Goal: Use online tool/utility

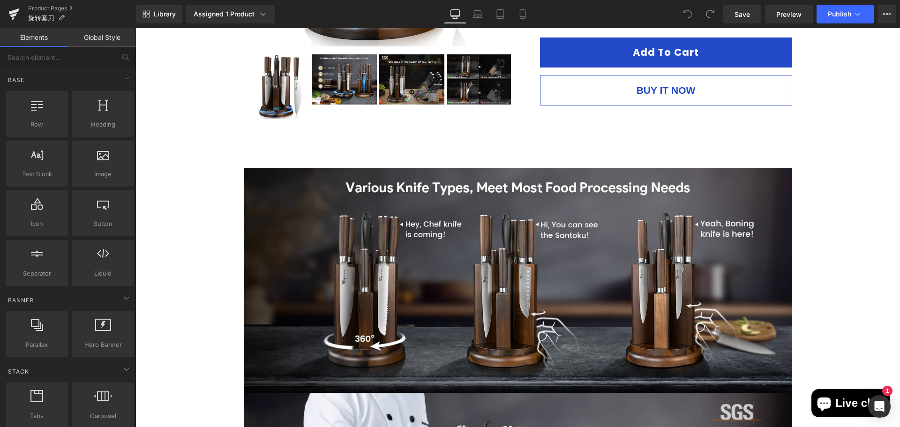
scroll to position [132, 0]
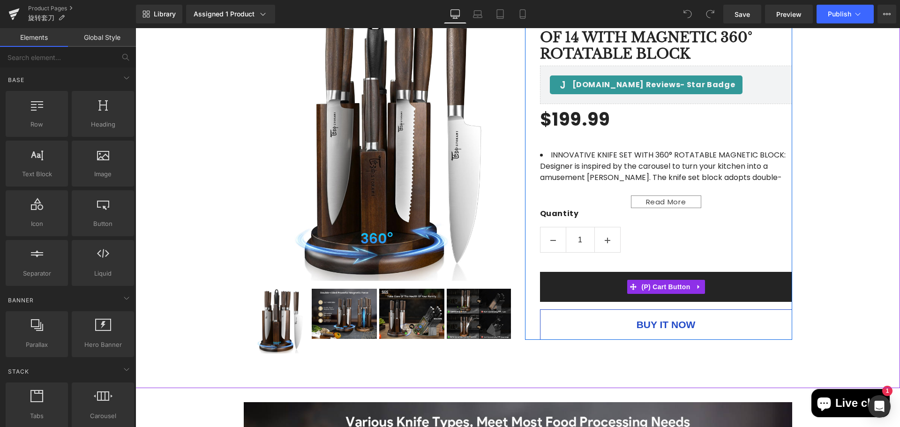
click at [730, 279] on button "Add To Cart" at bounding box center [666, 287] width 252 height 30
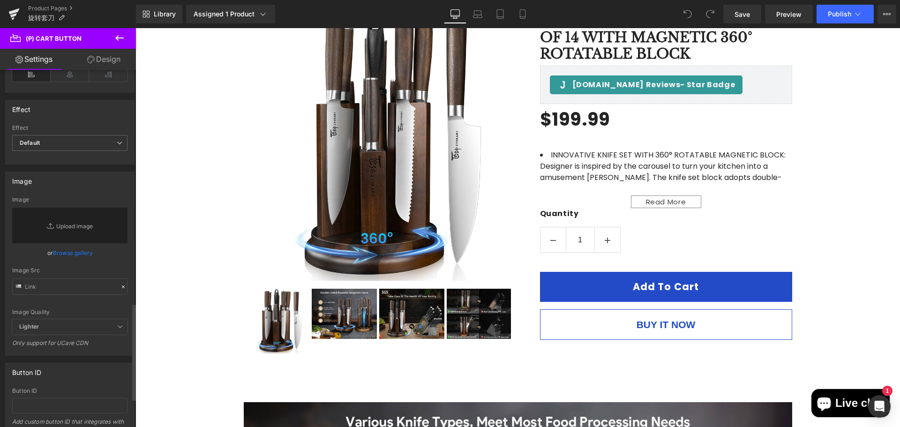
scroll to position [891, 0]
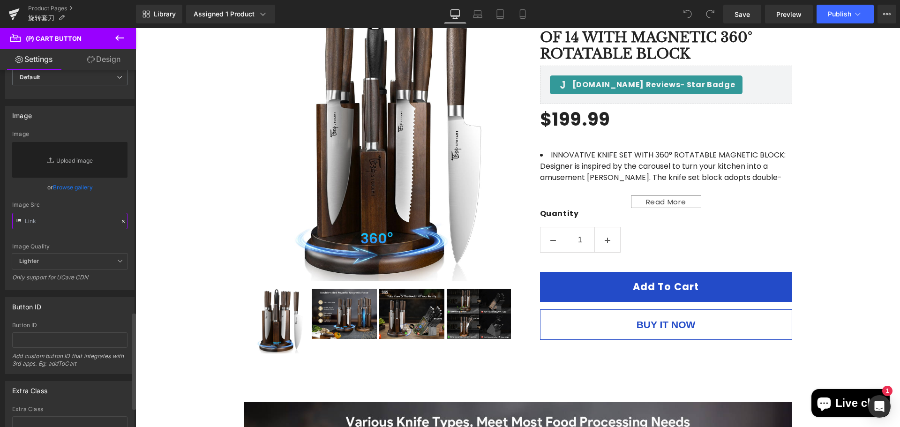
click at [90, 221] on input "text" at bounding box center [69, 221] width 115 height 16
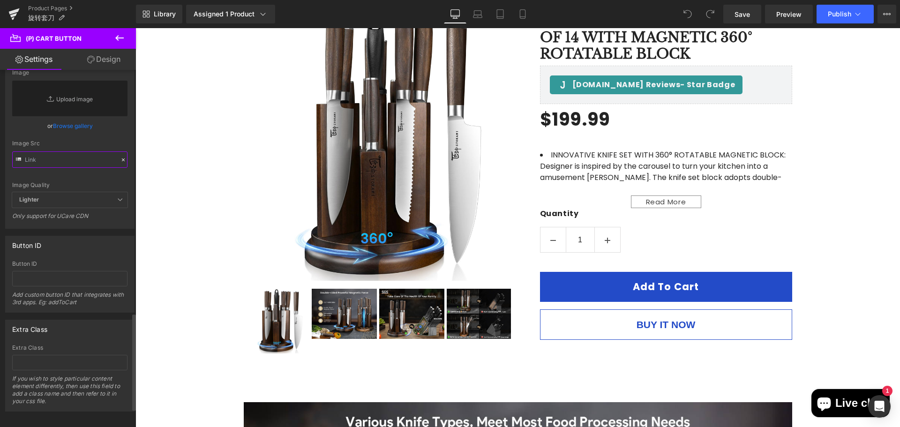
scroll to position [963, 0]
click at [52, 153] on input "text" at bounding box center [69, 156] width 115 height 16
drag, startPoint x: 18, startPoint y: 137, endPoint x: 45, endPoint y: 136, distance: 27.2
click at [45, 136] on div "Image Src" at bounding box center [69, 150] width 115 height 28
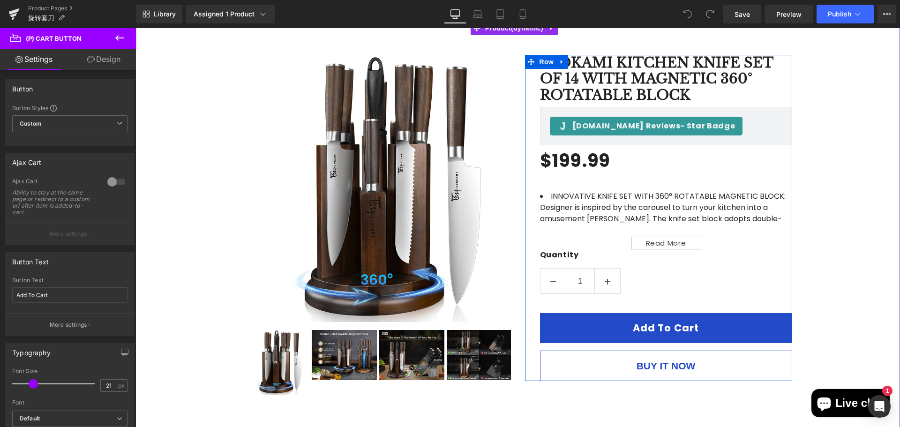
scroll to position [87, 0]
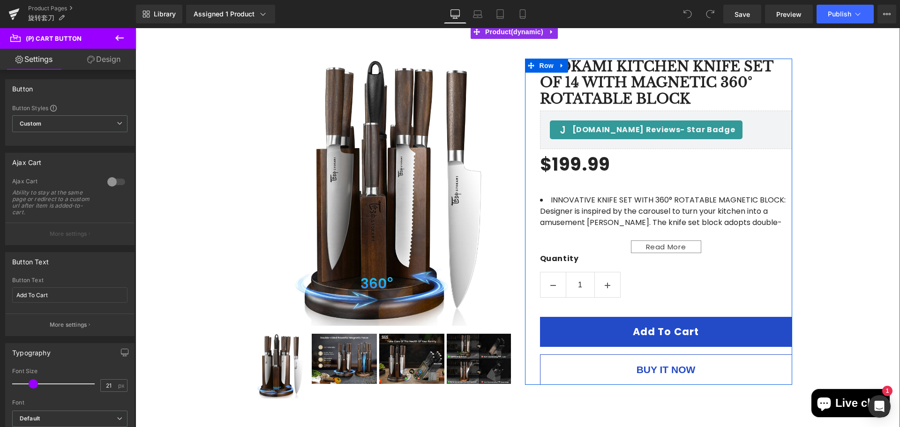
click at [627, 83] on link "SYOKAMI Kitchen Knife Set of 14 with Magnetic 360° Rotatable Block" at bounding box center [666, 83] width 252 height 49
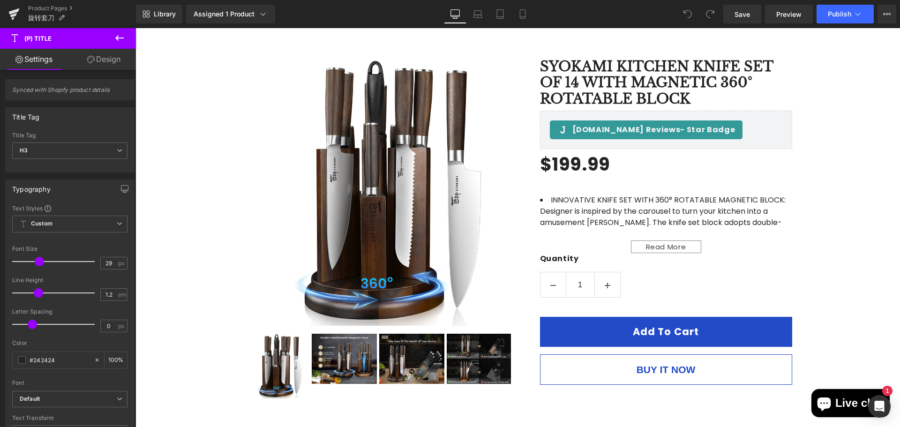
click at [120, 38] on icon at bounding box center [119, 38] width 8 height 6
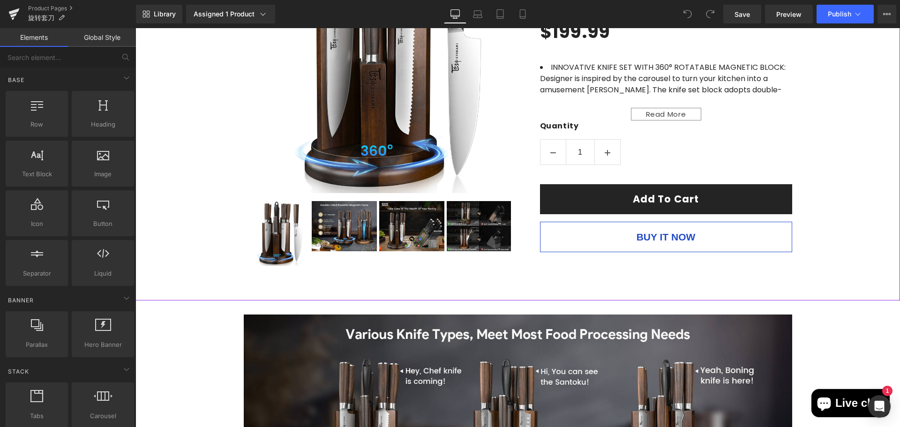
scroll to position [227, 0]
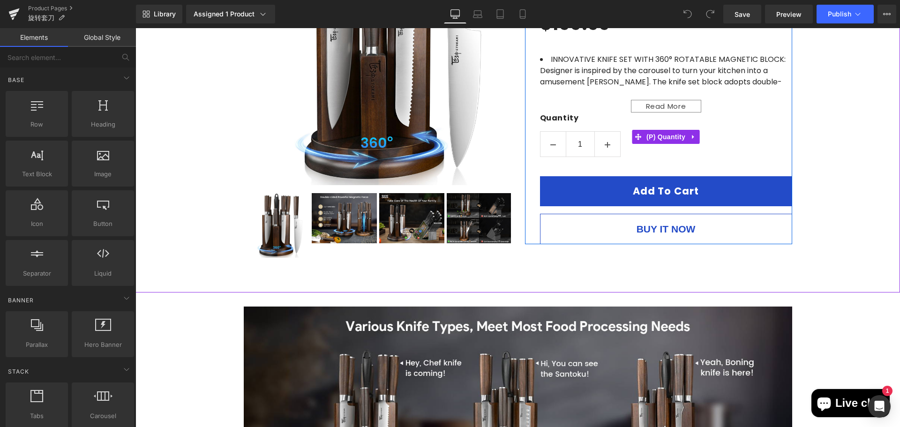
click at [730, 147] on div "Quantity 1" at bounding box center [666, 137] width 252 height 49
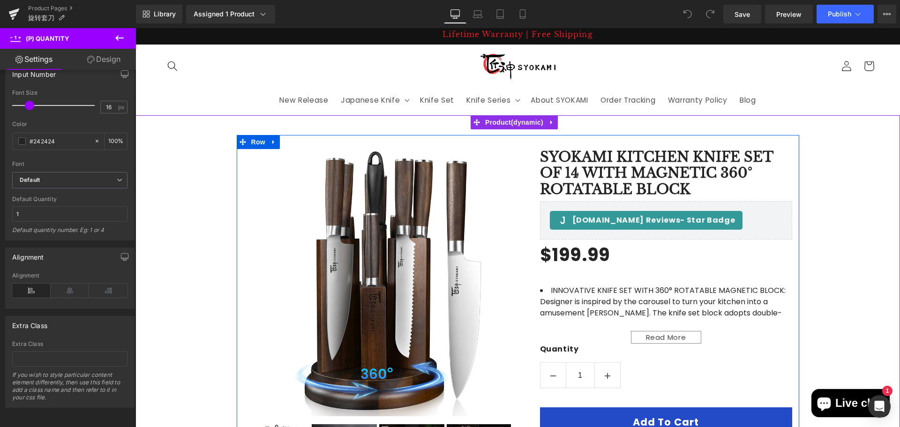
scroll to position [0, 0]
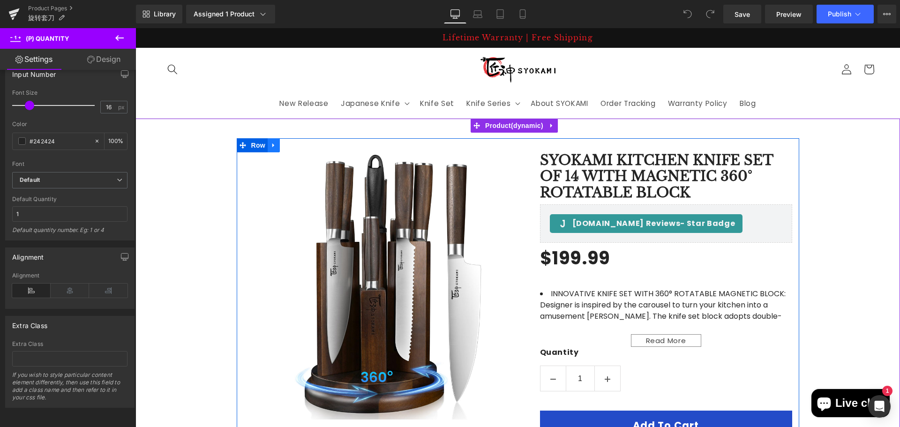
click at [268, 151] on link at bounding box center [274, 145] width 12 height 14
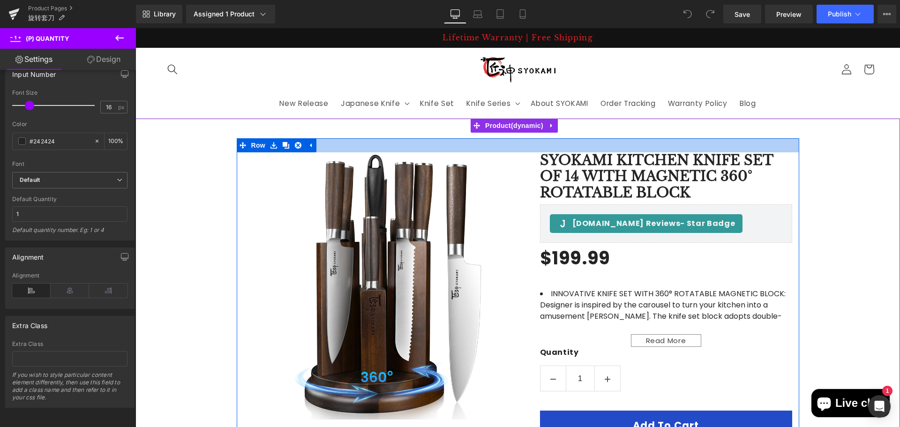
click at [341, 150] on div at bounding box center [518, 145] width 563 height 14
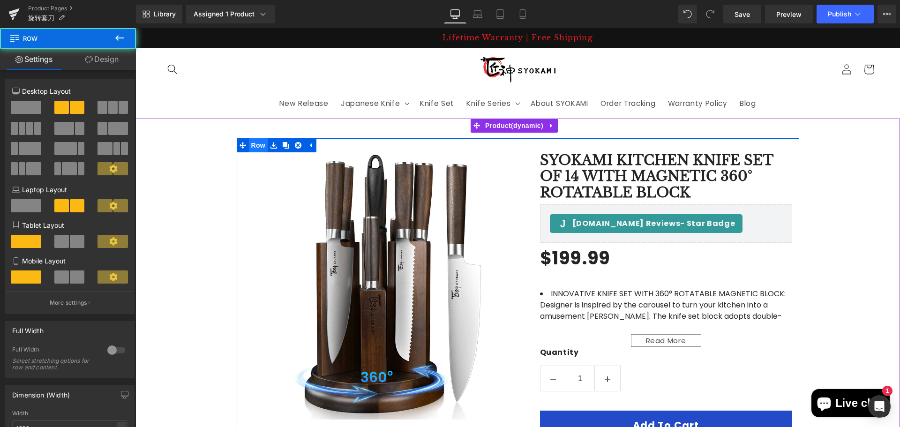
click at [253, 143] on span "Row" at bounding box center [258, 145] width 19 height 14
click at [271, 144] on icon at bounding box center [274, 145] width 7 height 7
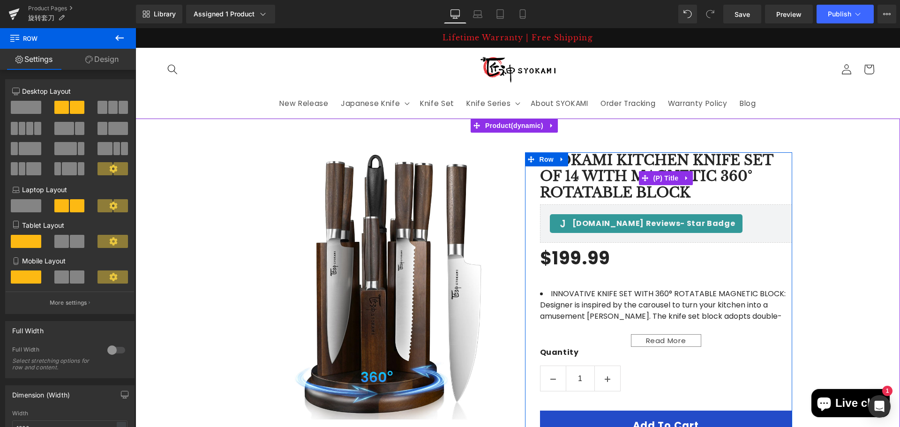
click at [733, 166] on link "SYOKAMI Kitchen Knife Set of 14 with Magnetic 360° Rotatable Block" at bounding box center [666, 176] width 252 height 49
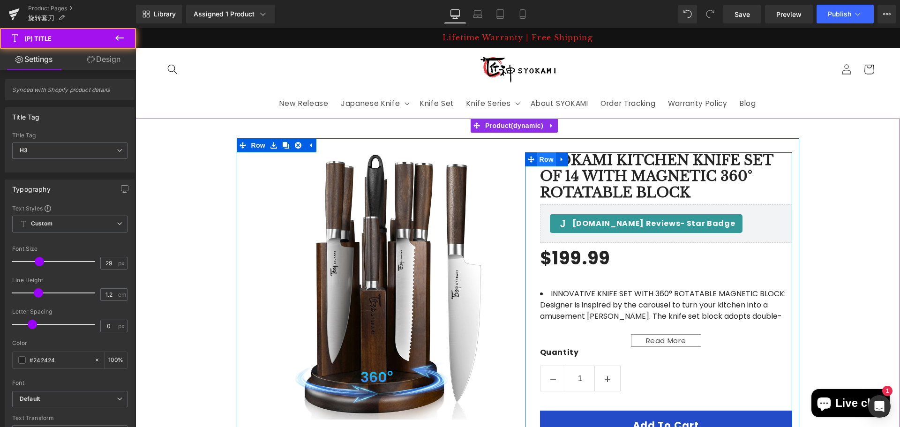
click at [544, 159] on span "Row" at bounding box center [546, 159] width 19 height 14
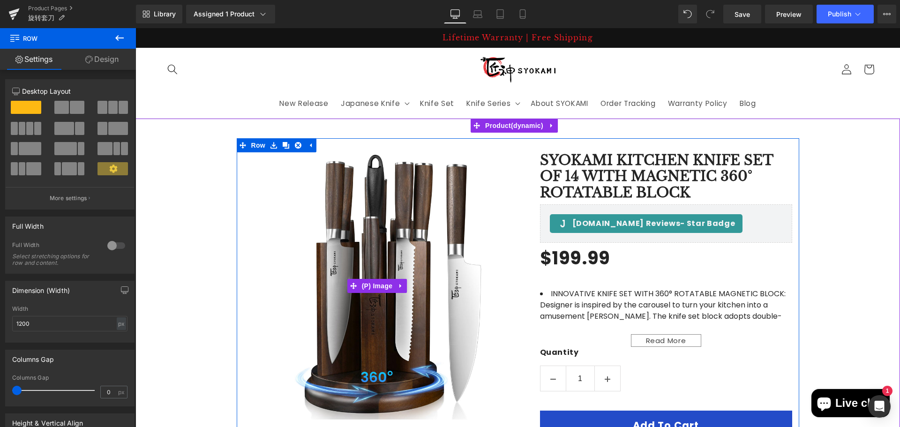
click at [249, 169] on img at bounding box center [377, 285] width 267 height 267
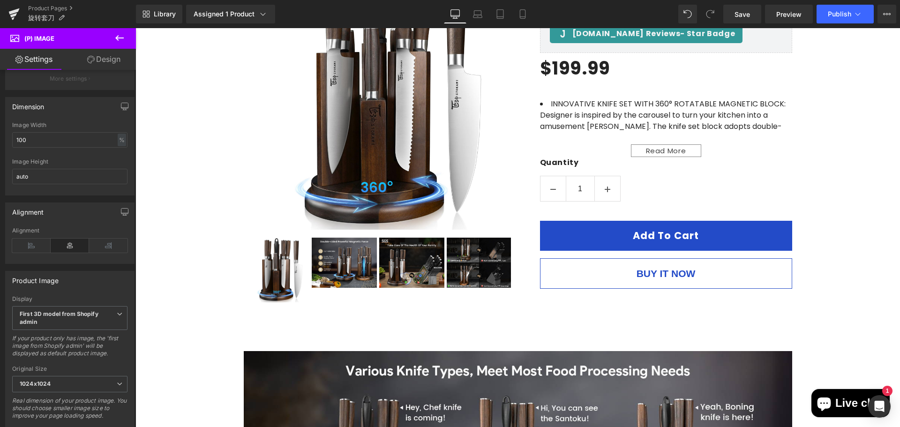
scroll to position [87, 0]
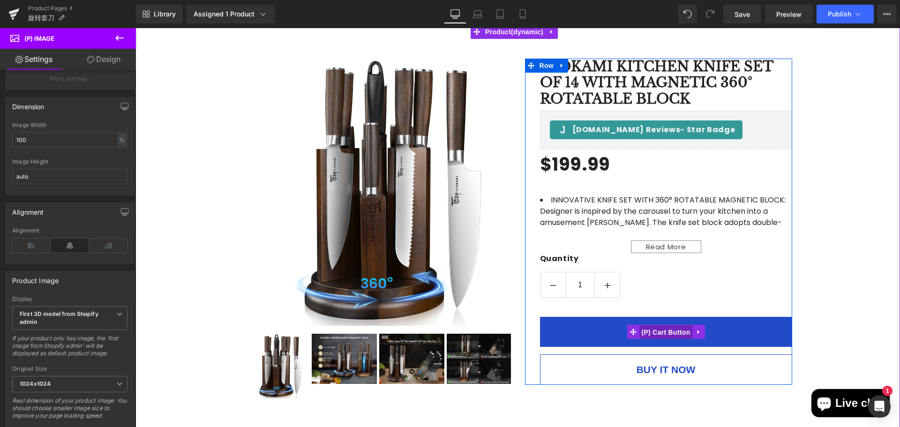
click at [656, 332] on span "(P) Cart Button" at bounding box center [665, 332] width 53 height 14
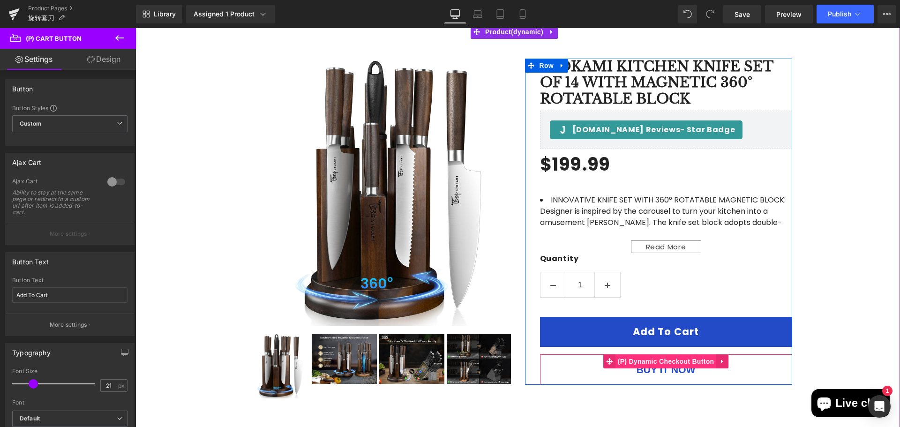
click at [658, 362] on span "(P) Dynamic Checkout Button" at bounding box center [666, 362] width 101 height 14
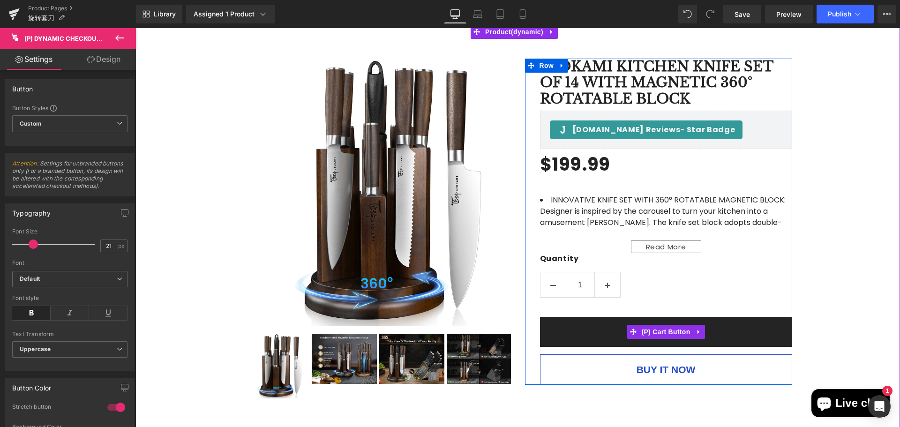
click at [584, 322] on button "Add To Cart" at bounding box center [666, 332] width 252 height 30
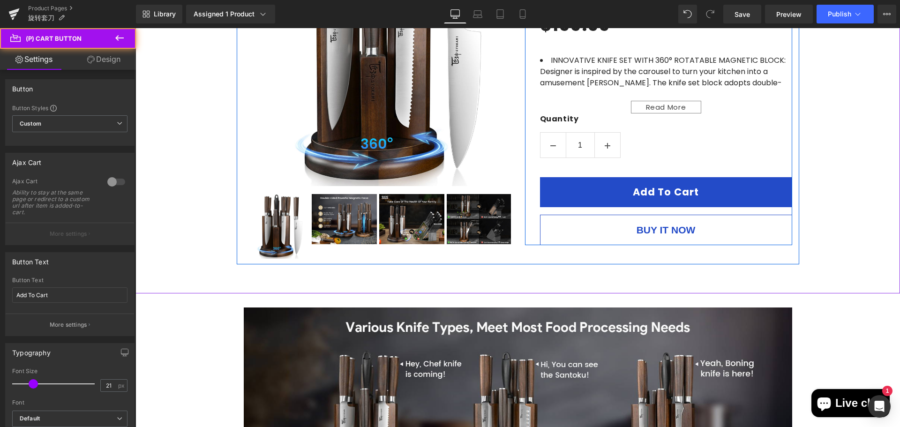
scroll to position [227, 0]
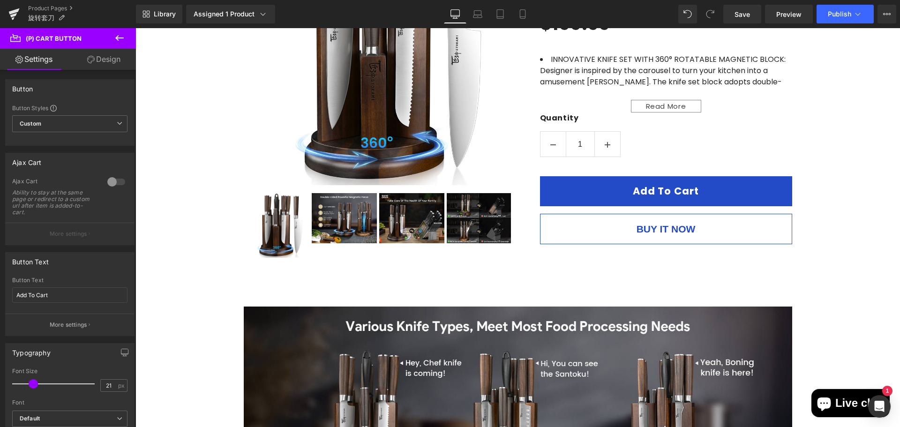
click at [115, 43] on icon at bounding box center [119, 37] width 11 height 11
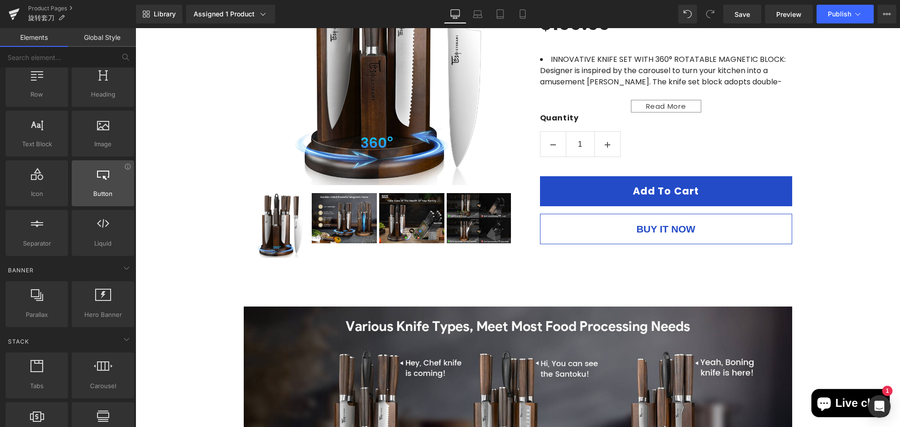
scroll to position [94, 0]
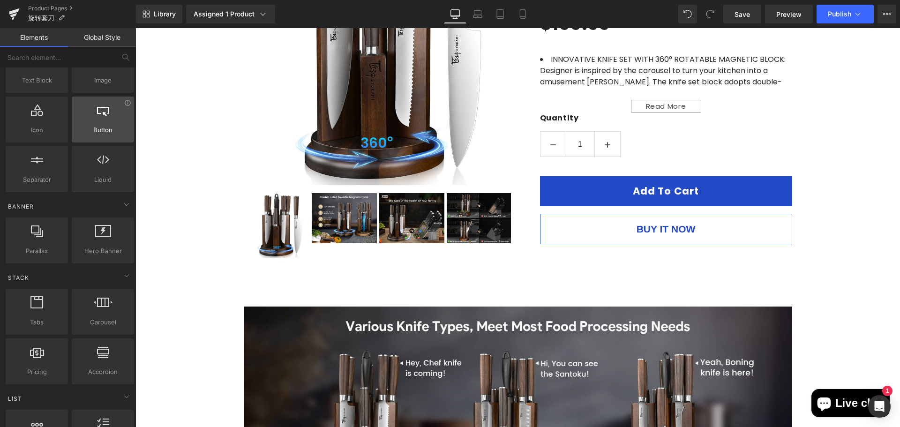
click at [100, 128] on span "Button" at bounding box center [103, 130] width 57 height 10
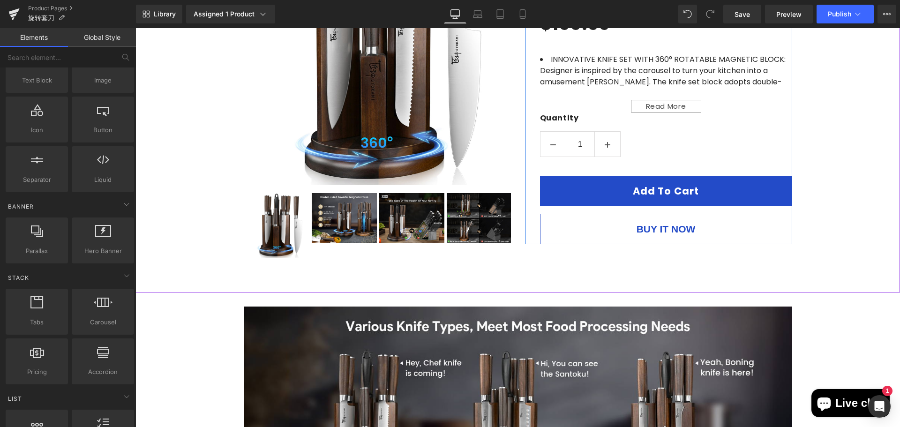
click at [572, 172] on div "SYOKAMI Kitchen Knife Set of 14 with Magnetic 360° Rotatable Block (P) Title Ju…" at bounding box center [666, 81] width 252 height 327
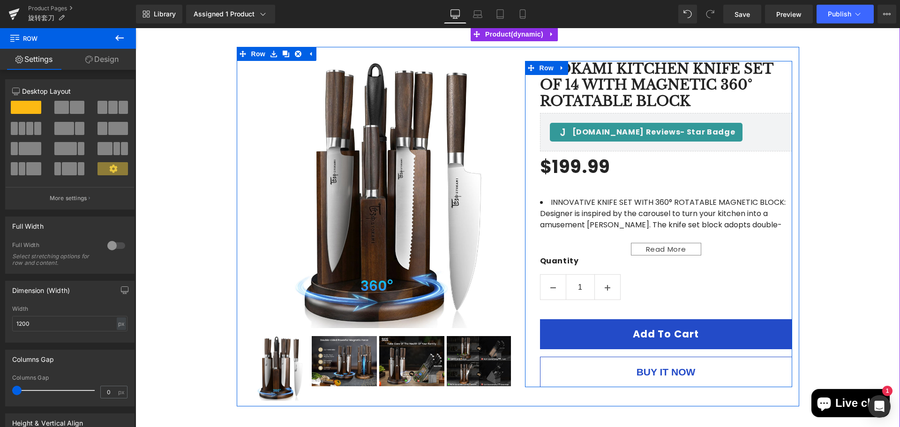
scroll to position [0, 0]
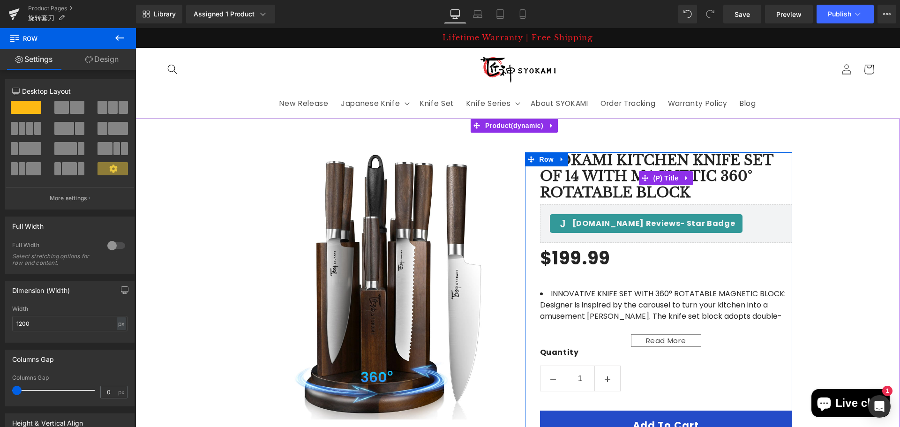
click at [611, 186] on link "SYOKAMI Kitchen Knife Set of 14 with Magnetic 360° Rotatable Block" at bounding box center [666, 176] width 252 height 49
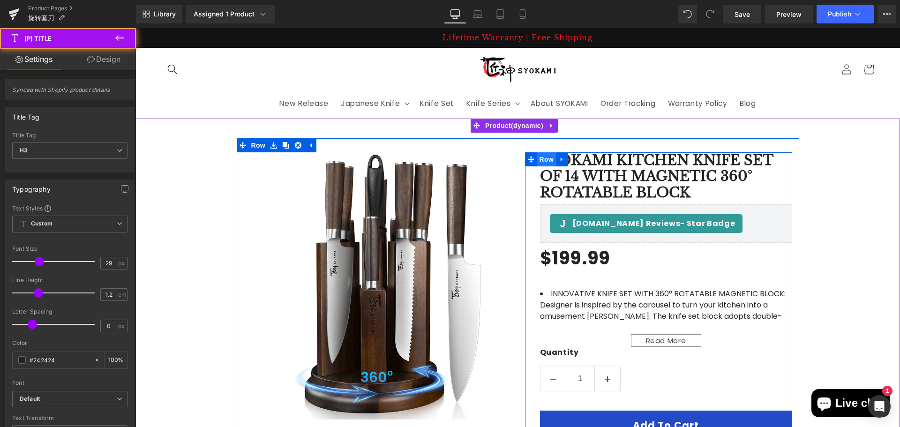
click at [550, 163] on span "Row" at bounding box center [546, 159] width 19 height 14
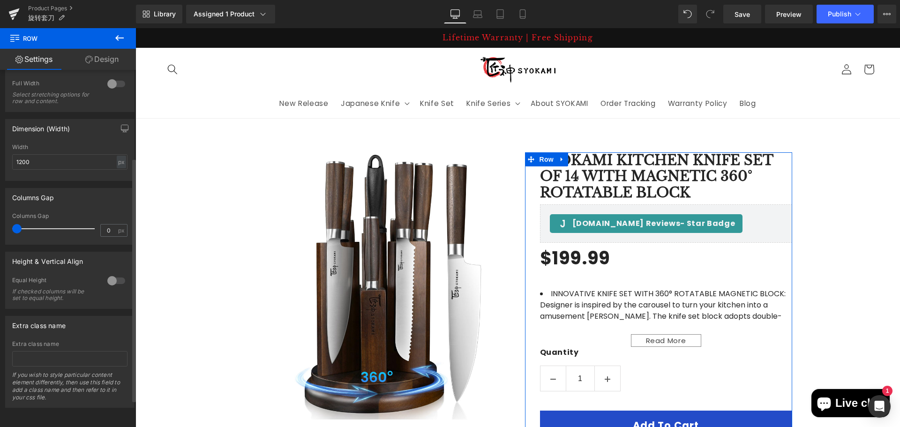
scroll to position [169, 0]
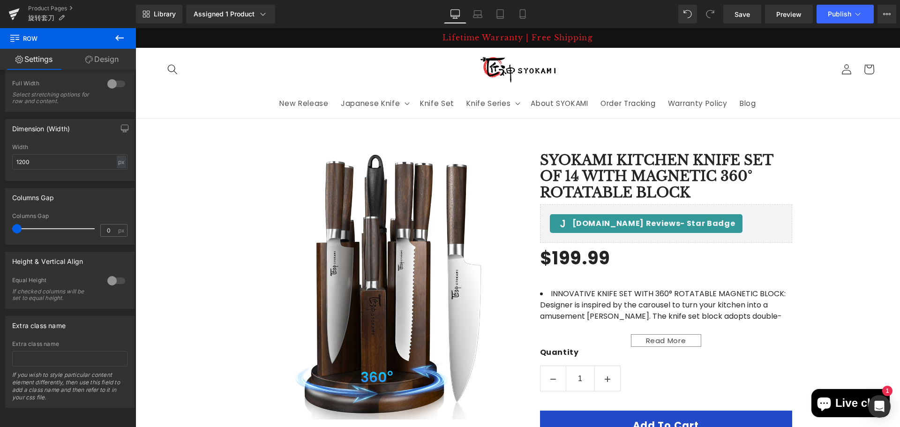
click at [121, 40] on icon at bounding box center [119, 37] width 11 height 11
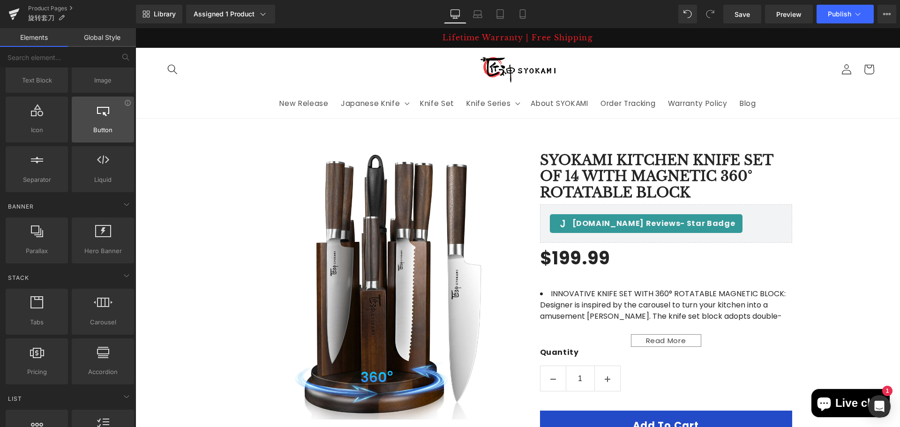
click at [112, 126] on span "Button" at bounding box center [103, 130] width 57 height 10
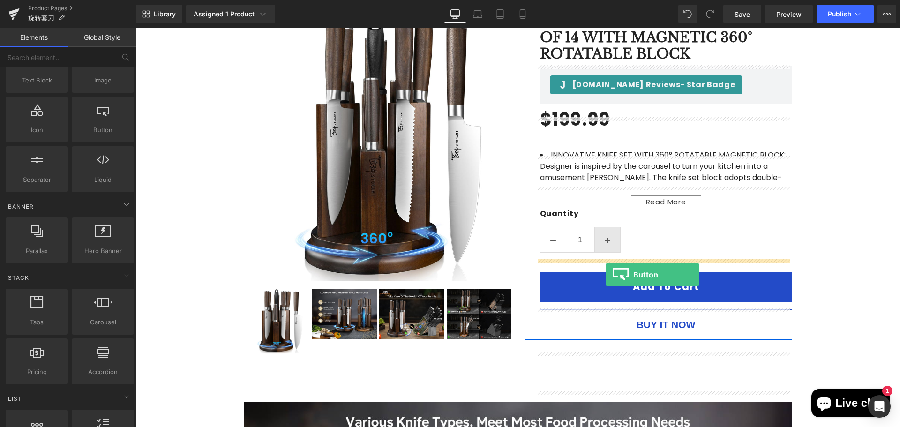
scroll to position [141, 0]
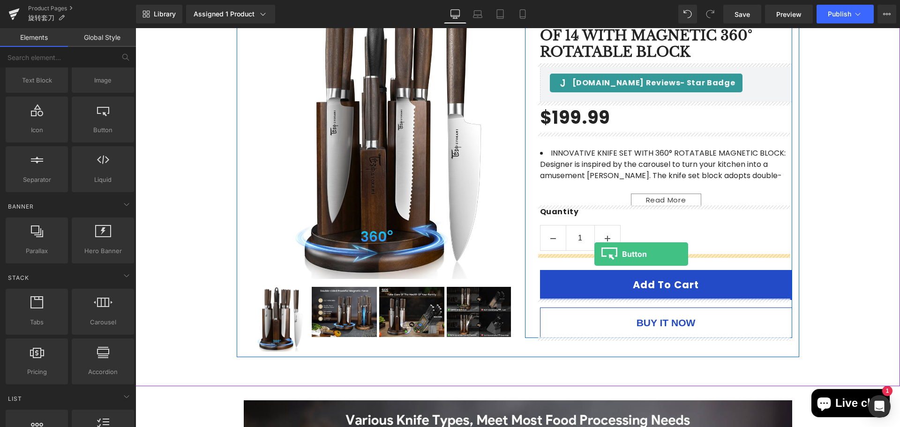
drag, startPoint x: 244, startPoint y: 149, endPoint x: 595, endPoint y: 254, distance: 366.1
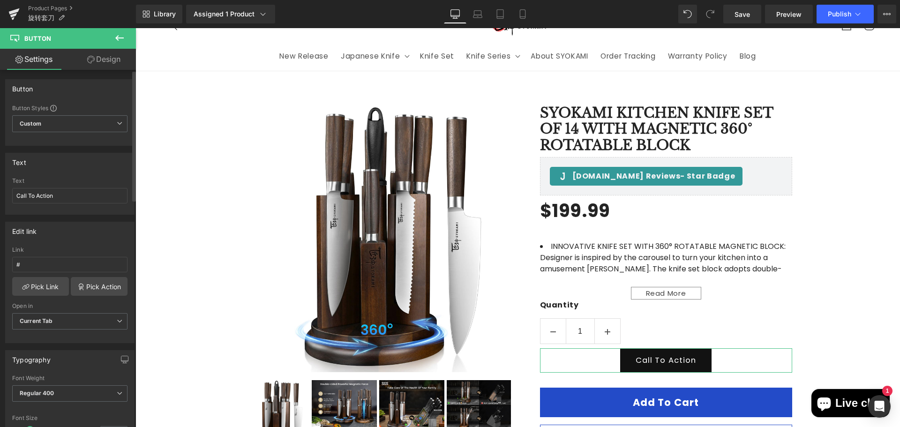
scroll to position [40, 0]
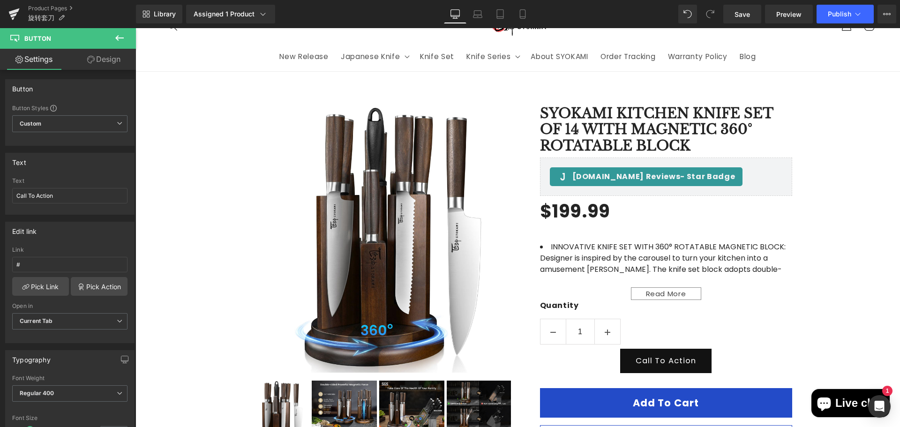
click at [122, 43] on icon at bounding box center [119, 37] width 11 height 11
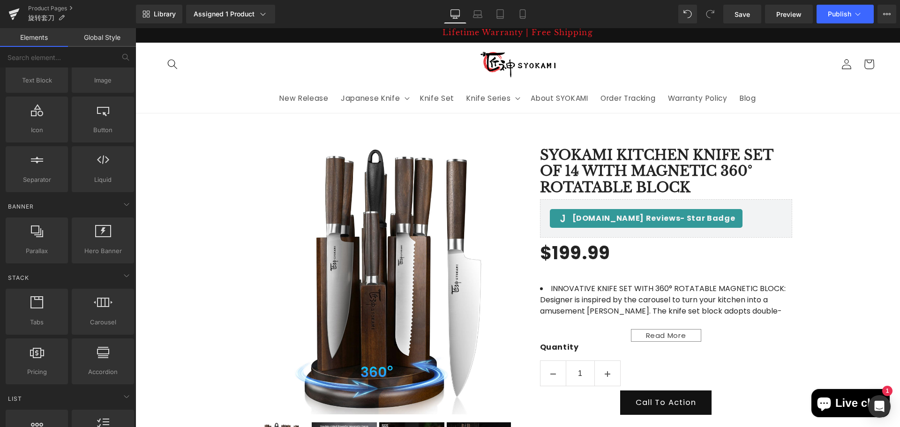
scroll to position [0, 0]
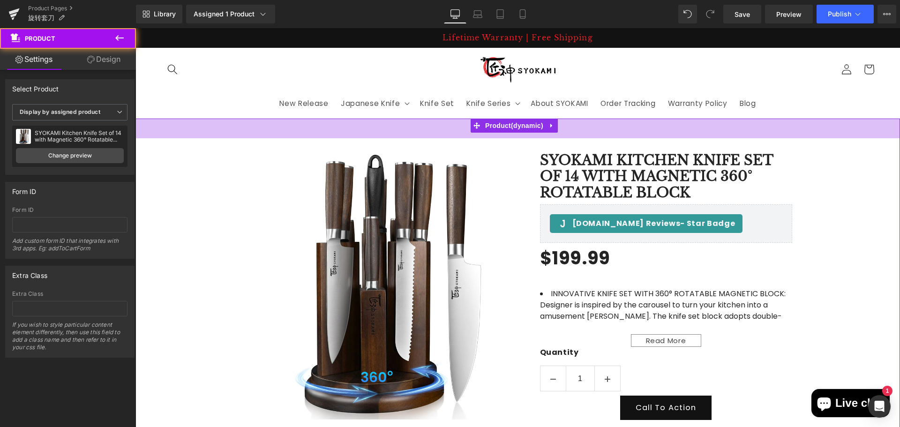
click at [409, 134] on div "42px" at bounding box center [518, 129] width 765 height 20
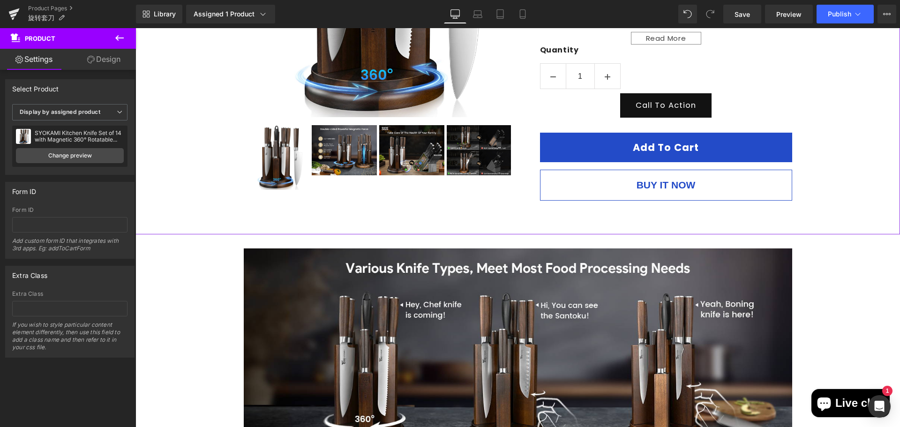
scroll to position [368, 0]
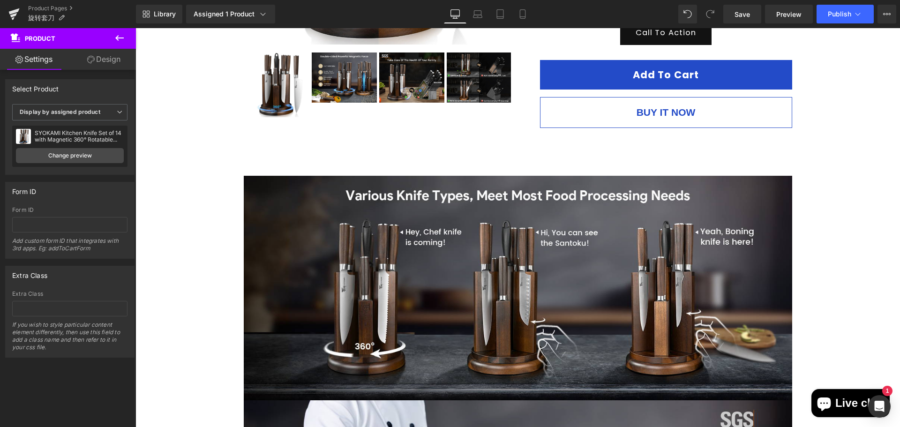
click at [119, 33] on icon at bounding box center [119, 37] width 11 height 11
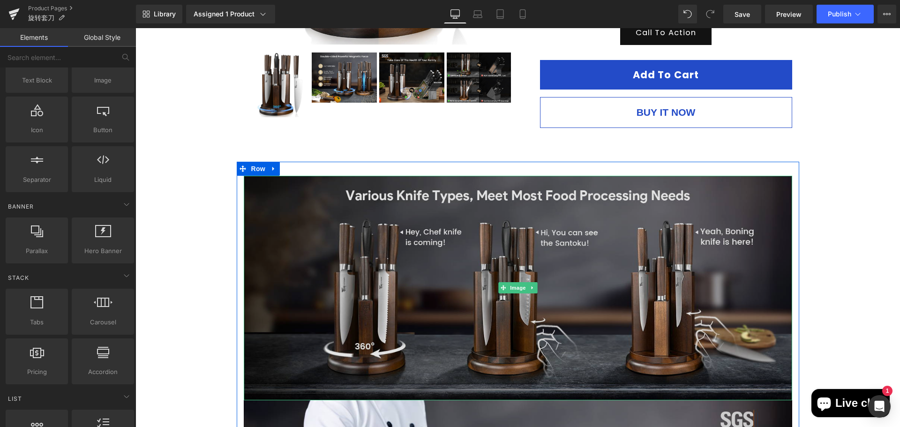
click at [494, 240] on img at bounding box center [518, 288] width 549 height 225
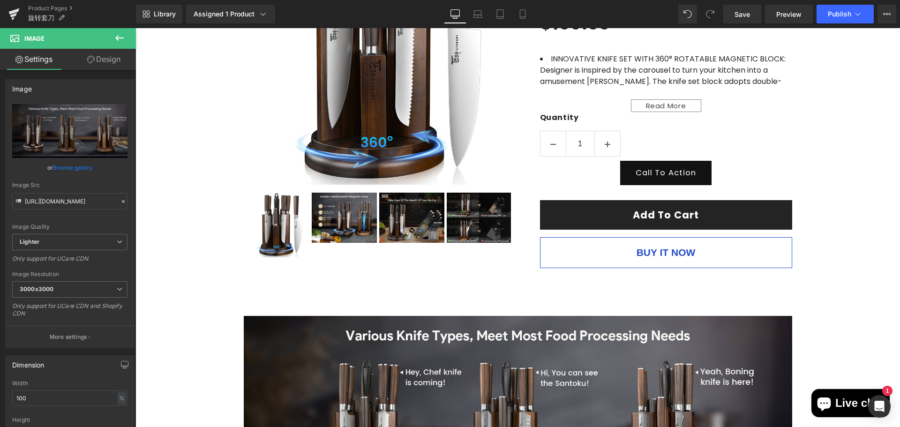
scroll to position [227, 0]
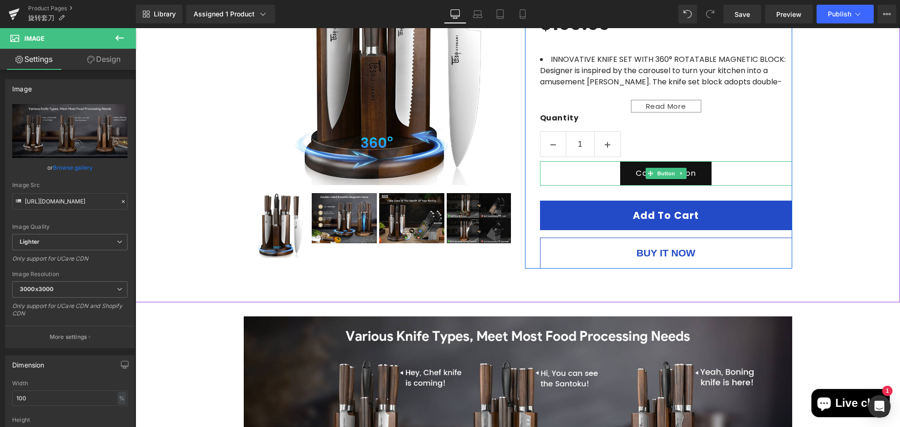
click at [697, 170] on link "Call To Action" at bounding box center [665, 173] width 91 height 24
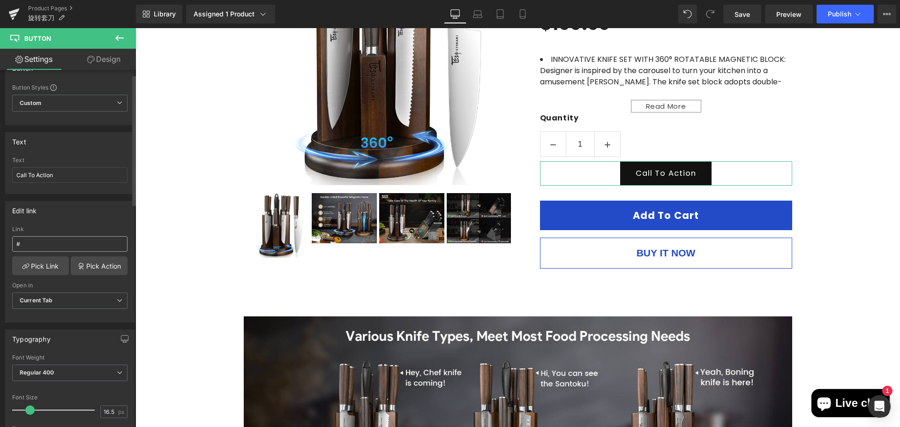
scroll to position [94, 0]
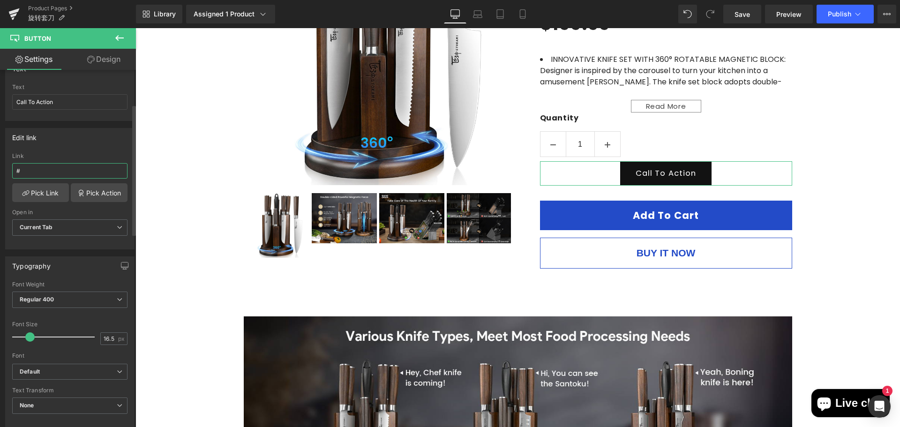
click at [42, 169] on input "#" at bounding box center [69, 170] width 115 height 15
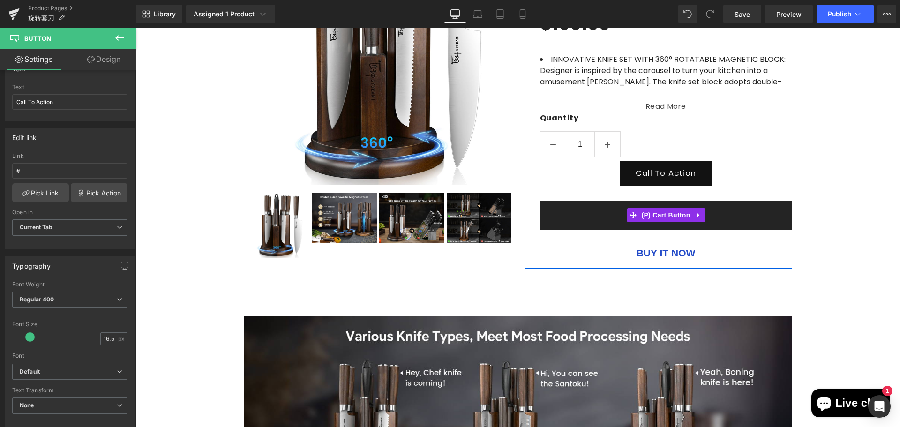
click at [735, 217] on button "Add To Cart" at bounding box center [666, 216] width 252 height 30
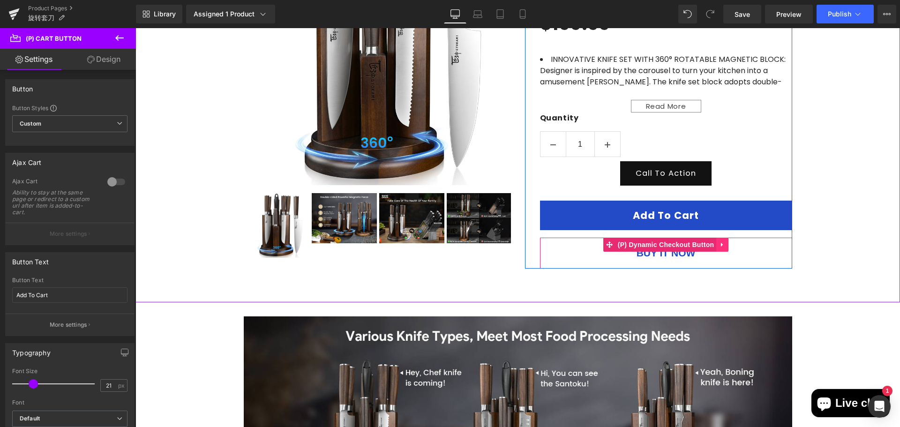
click at [721, 244] on icon at bounding box center [722, 245] width 2 height 4
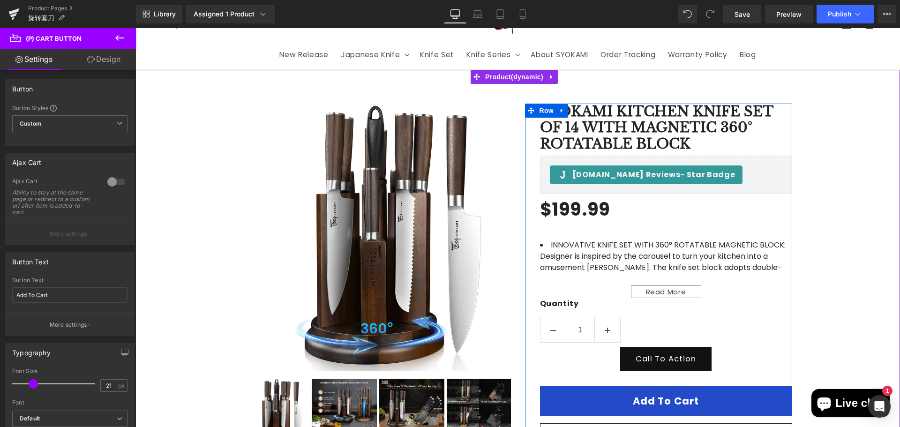
scroll to position [40, 0]
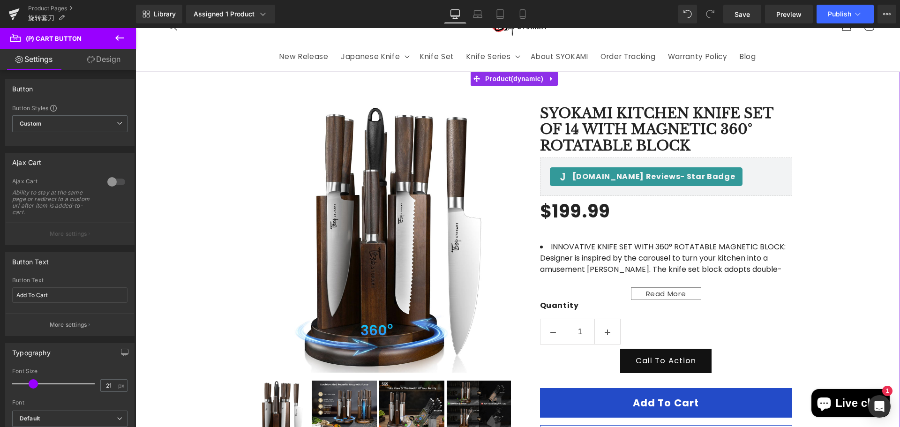
click at [837, 201] on div "Sale Off (P) Image" at bounding box center [518, 276] width 765 height 370
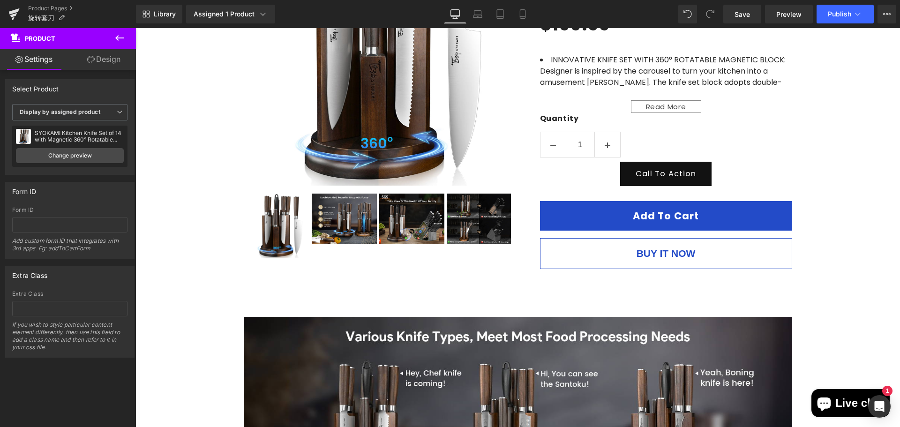
scroll to position [134, 0]
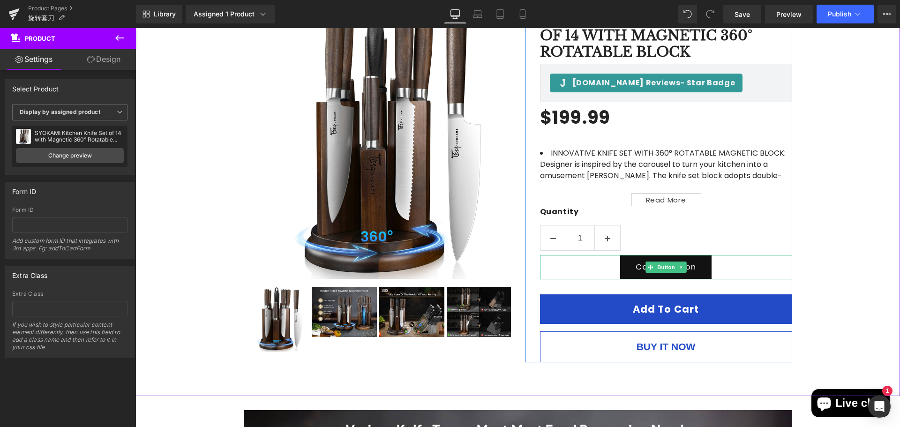
click at [702, 268] on link "Call To Action" at bounding box center [665, 267] width 91 height 24
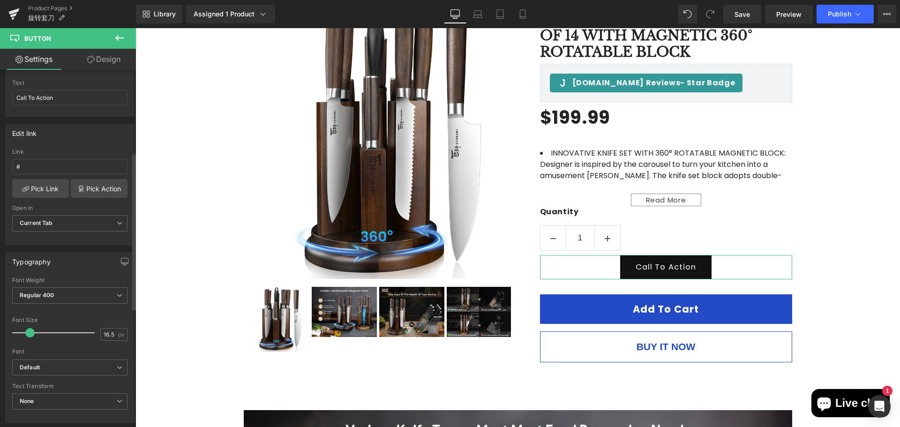
scroll to position [94, 0]
click at [69, 172] on input "#" at bounding box center [69, 170] width 115 height 15
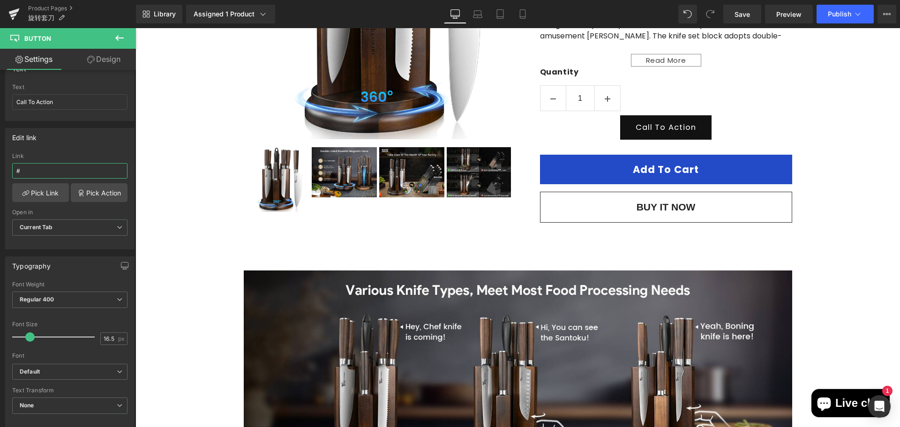
scroll to position [274, 0]
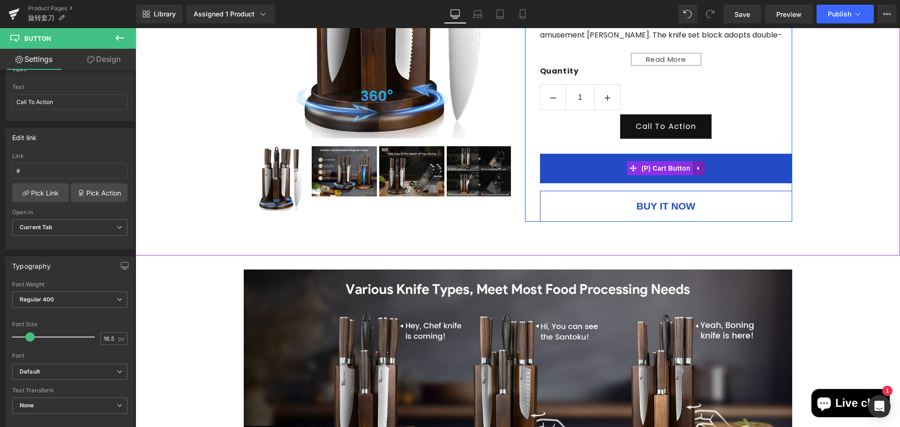
click at [699, 167] on icon at bounding box center [699, 168] width 7 height 7
click at [702, 169] on icon at bounding box center [705, 168] width 7 height 7
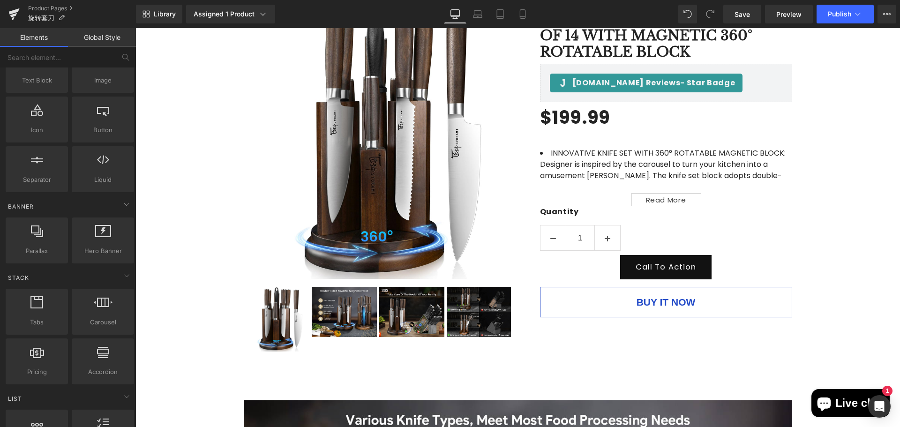
scroll to position [0, 0]
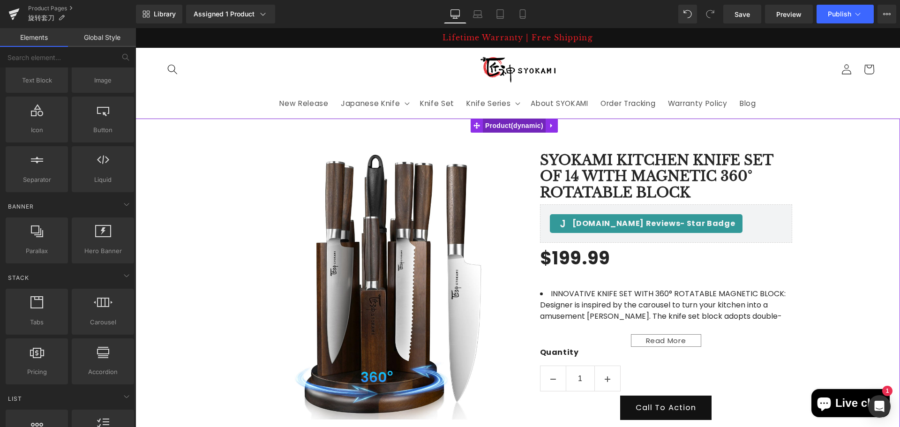
click at [506, 124] on span "Product" at bounding box center [514, 126] width 63 height 14
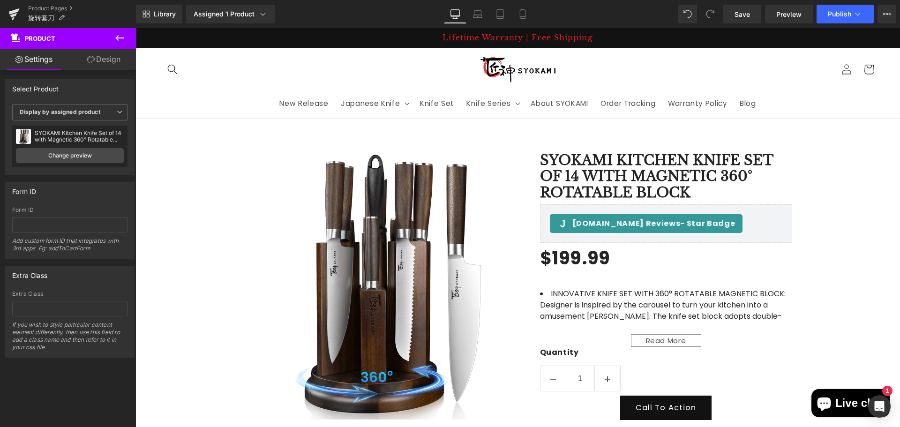
click at [120, 38] on icon at bounding box center [119, 38] width 8 height 6
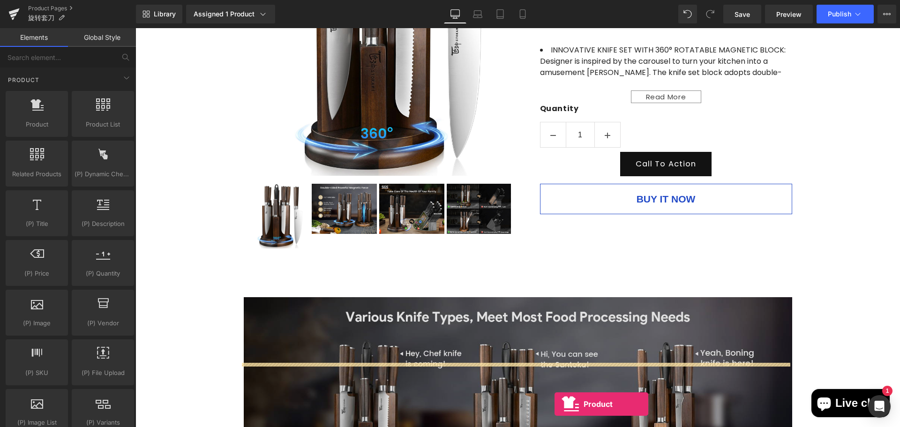
scroll to position [312, 0]
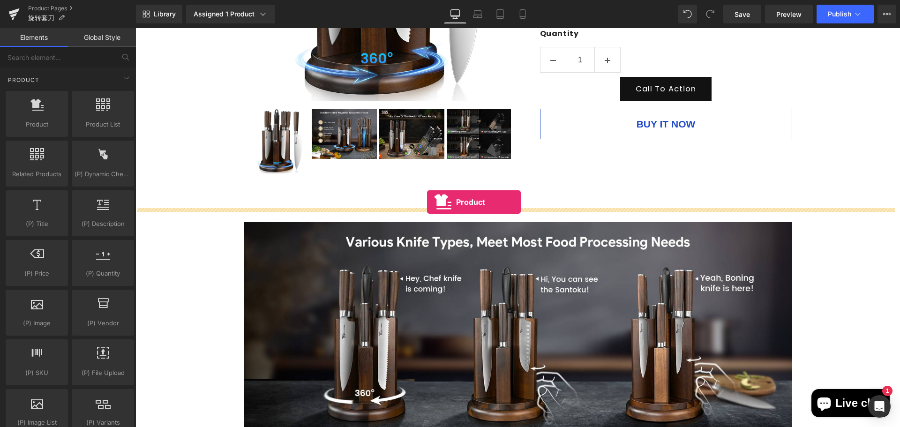
drag, startPoint x: 175, startPoint y: 146, endPoint x: 427, endPoint y: 202, distance: 258.4
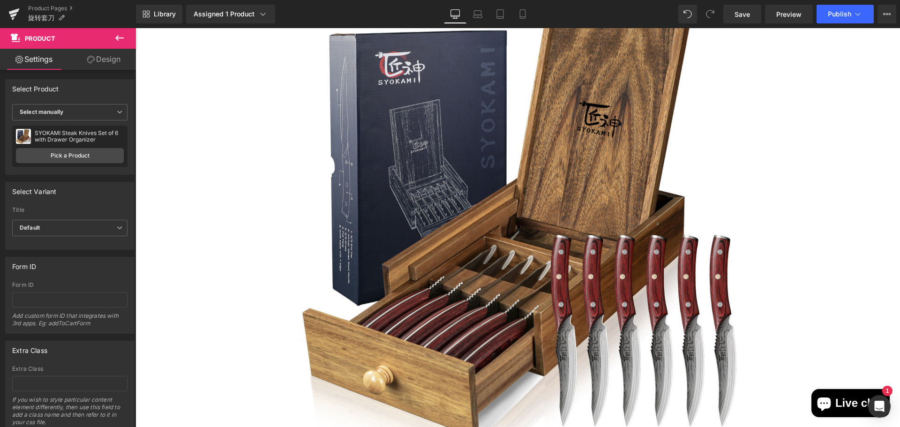
click at [493, 175] on img at bounding box center [517, 214] width 453 height 453
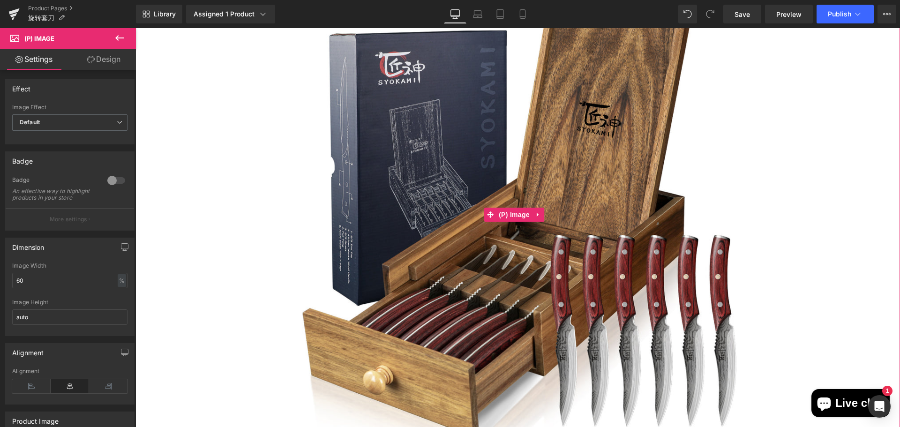
click at [517, 219] on div "Sale Off (P) Image" at bounding box center [517, 214] width 755 height 453
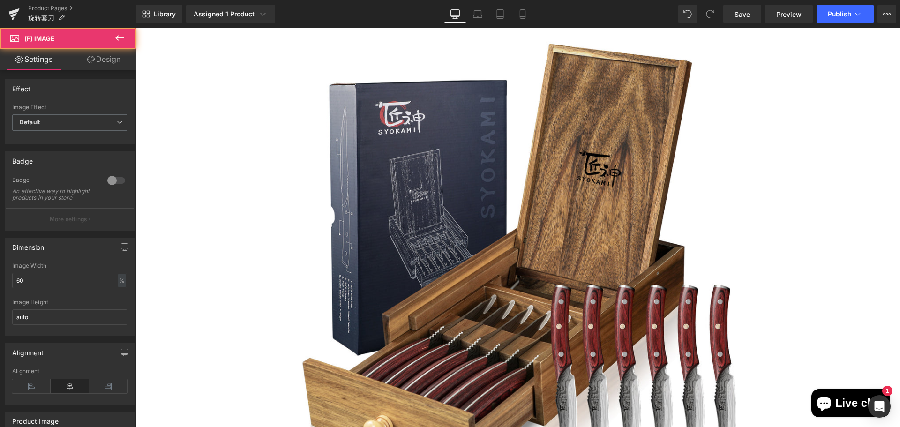
scroll to position [499, 0]
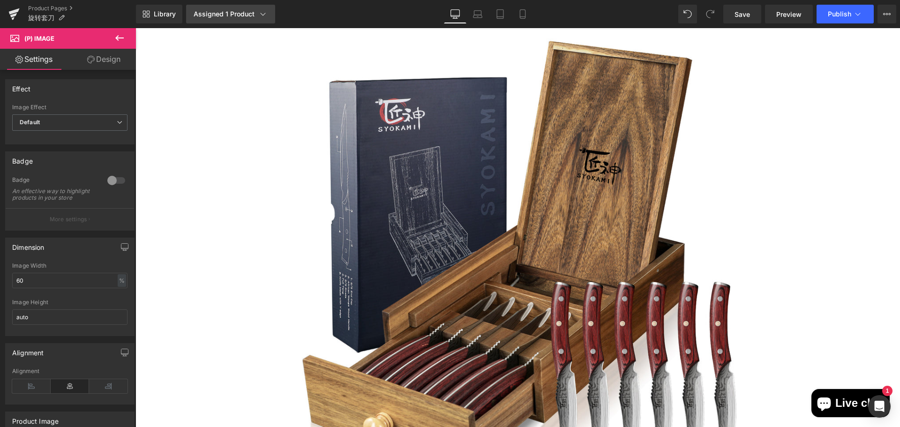
click at [241, 13] on div "Assigned 1 Product" at bounding box center [231, 13] width 74 height 9
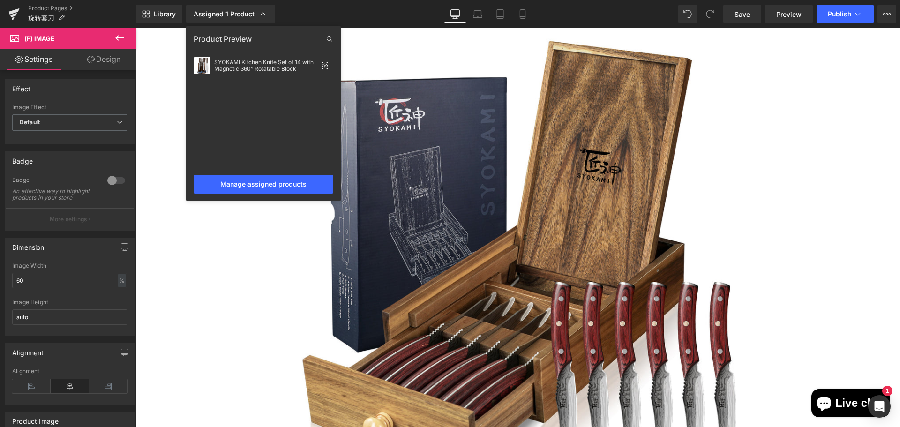
click at [566, 170] on div at bounding box center [518, 227] width 765 height 399
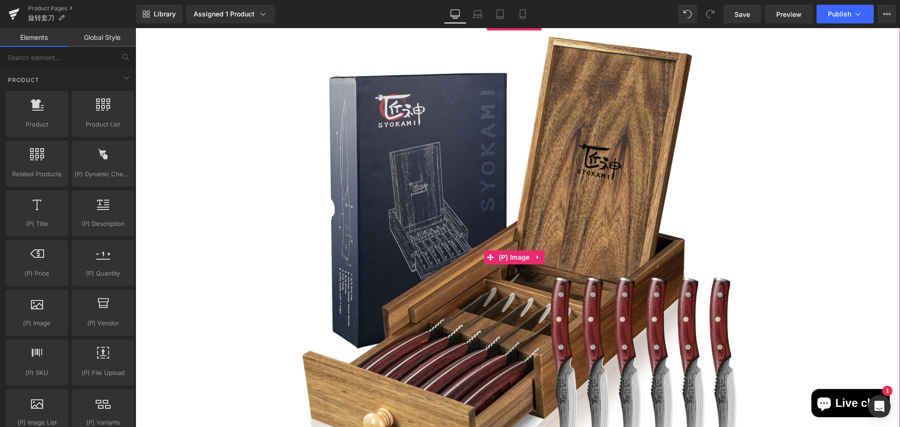
scroll to position [453, 0]
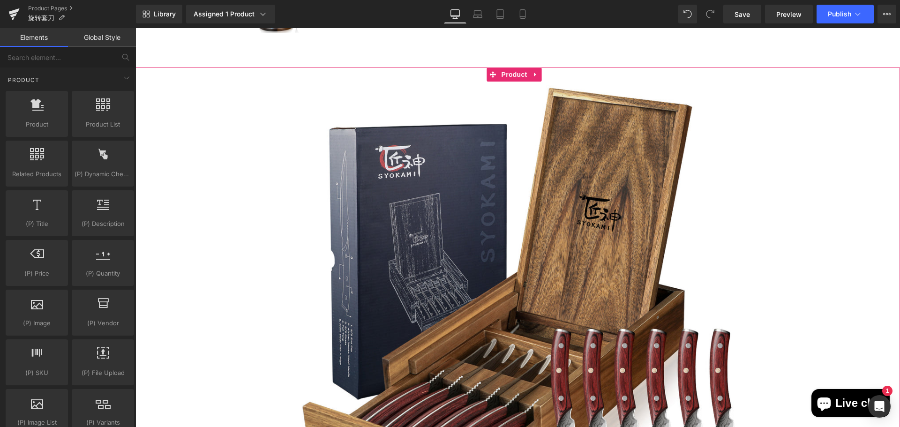
click at [541, 76] on link at bounding box center [536, 75] width 12 height 14
drag, startPoint x: 543, startPoint y: 74, endPoint x: 533, endPoint y: 75, distance: 10.9
click at [544, 74] on icon at bounding box center [542, 74] width 7 height 7
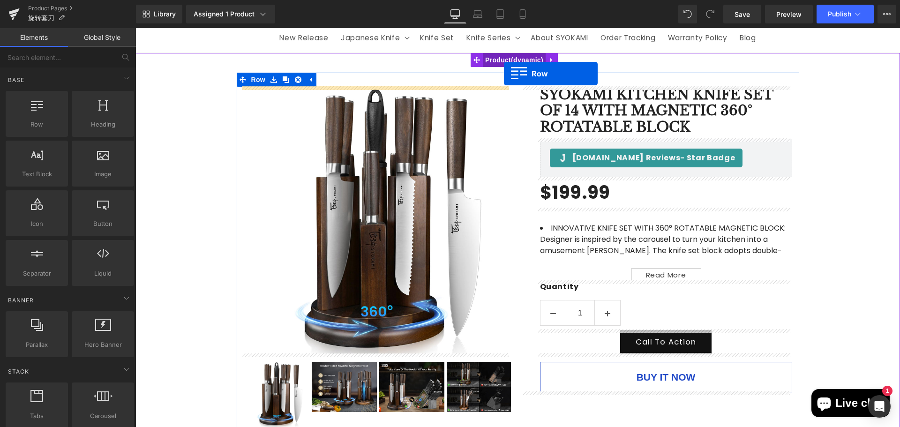
scroll to position [30, 0]
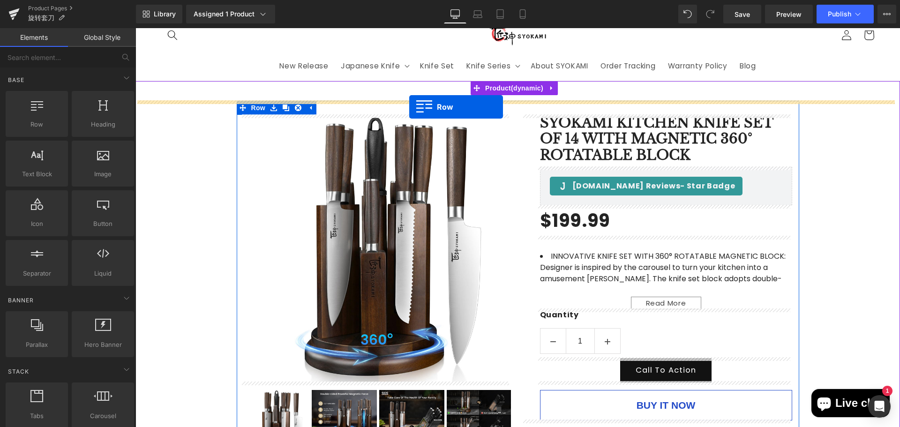
drag, startPoint x: 182, startPoint y: 144, endPoint x: 409, endPoint y: 107, distance: 230.0
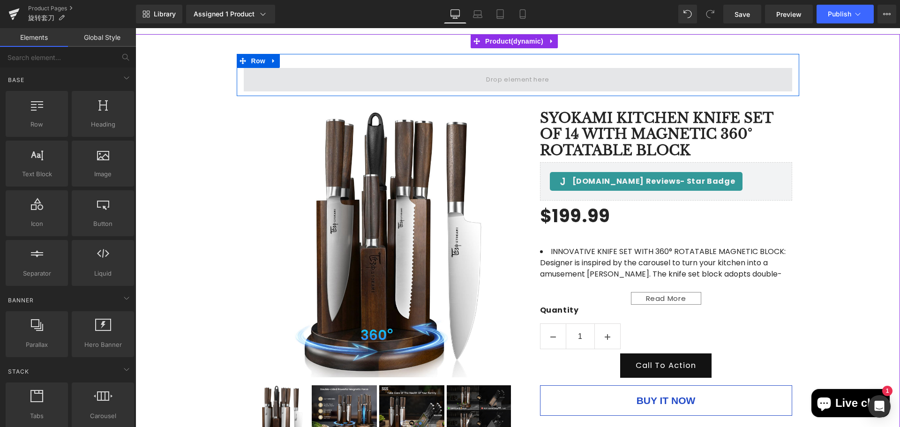
click at [486, 78] on span at bounding box center [518, 79] width 70 height 15
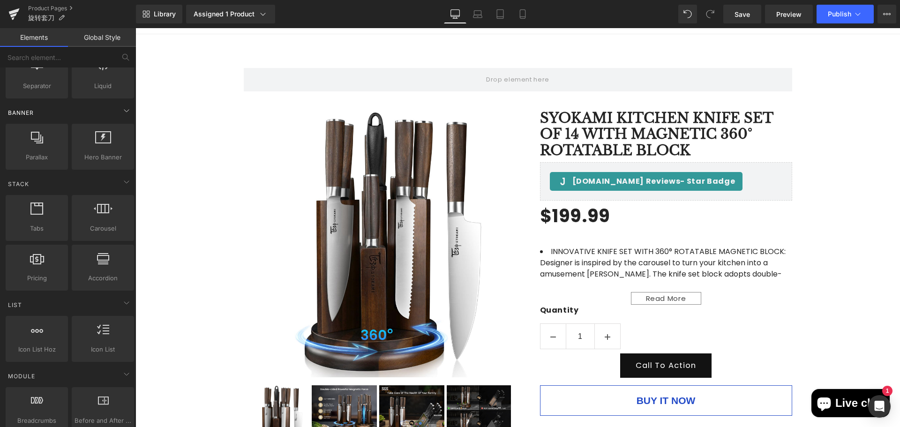
scroll to position [0, 0]
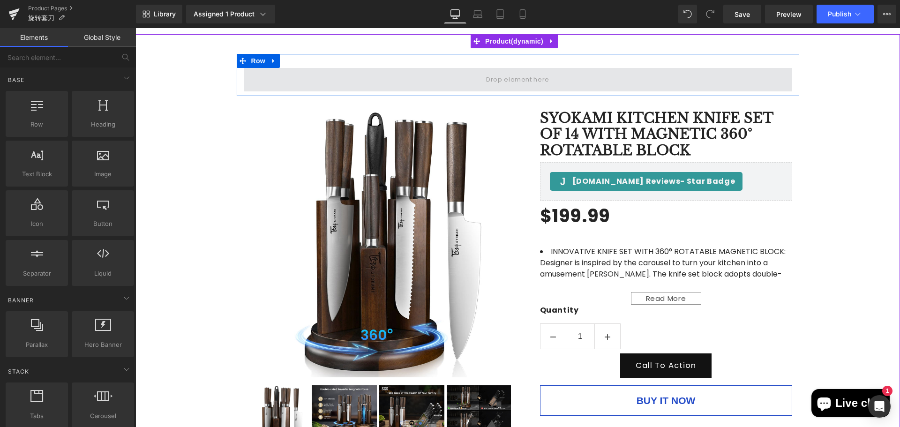
click at [391, 74] on span at bounding box center [518, 79] width 549 height 23
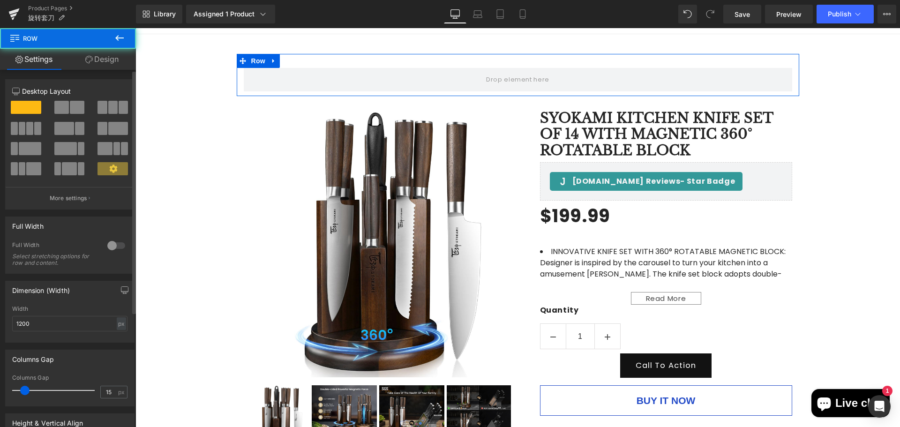
click at [73, 106] on span at bounding box center [77, 107] width 15 height 13
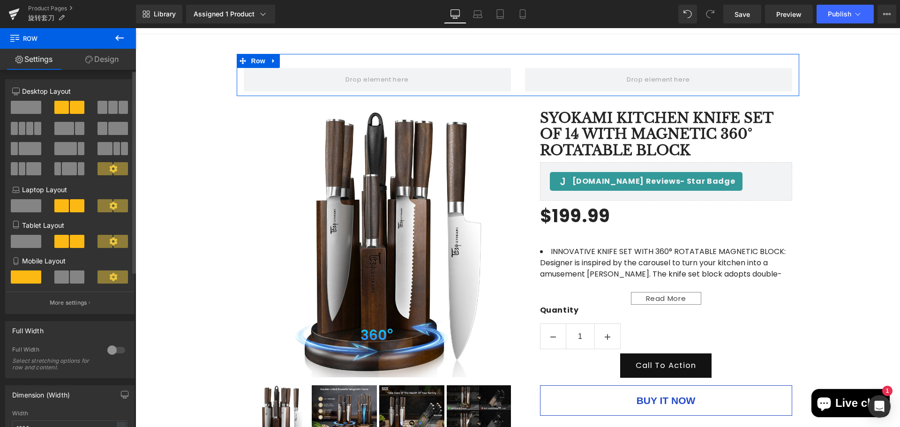
click at [110, 103] on span at bounding box center [112, 107] width 9 height 13
click at [35, 126] on span at bounding box center [37, 128] width 7 height 13
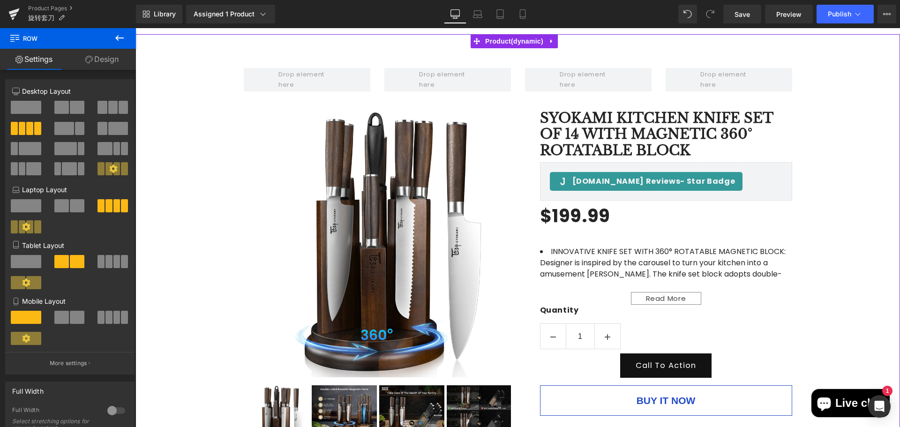
click at [822, 195] on div "Row Sale Off (P) Image" at bounding box center [518, 255] width 765 height 402
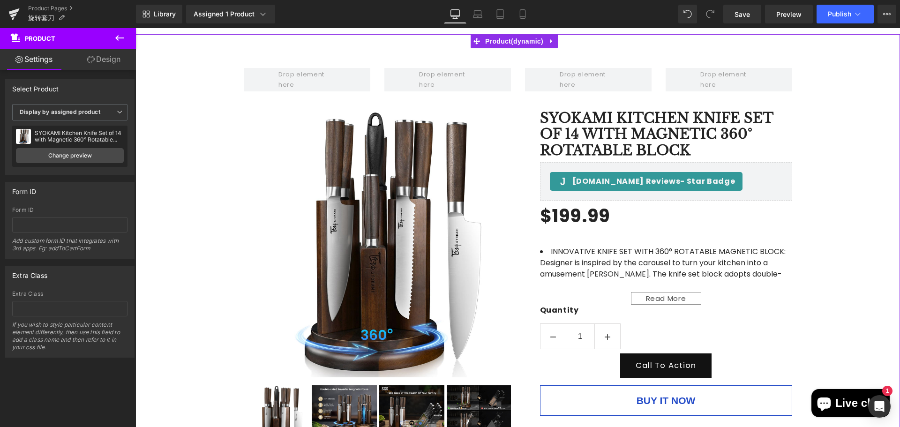
drag, startPoint x: 858, startPoint y: 227, endPoint x: 854, endPoint y: 220, distance: 8.6
click at [858, 227] on div "Row Sale Off (P) Image" at bounding box center [518, 255] width 765 height 402
